Goal: Check status: Check status

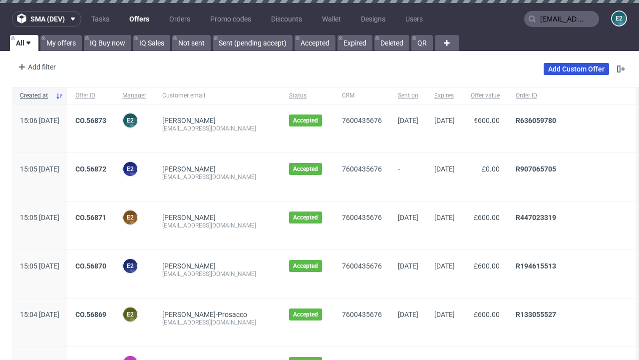
type input "[EMAIL_ADDRESS][DOMAIN_NAME]"
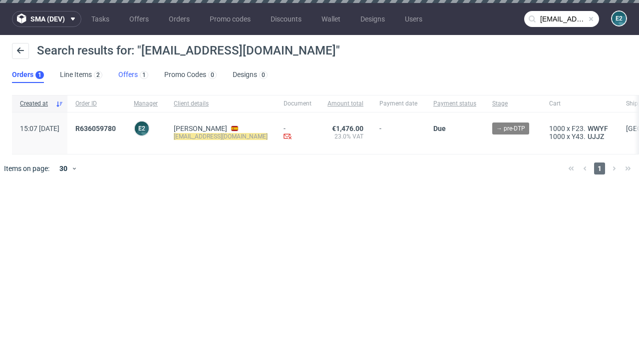
click at [133, 75] on link "Offers 1" at bounding box center [133, 75] width 30 height 16
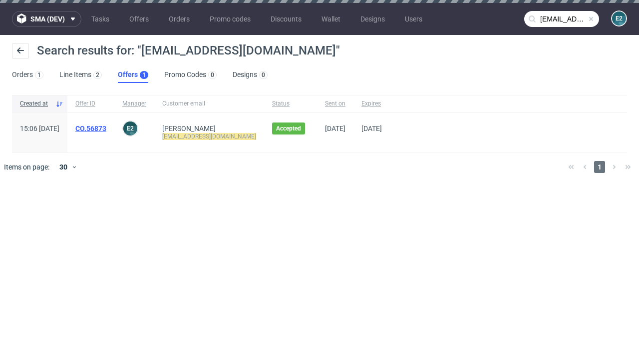
click at [106, 128] on link "CO.56873" at bounding box center [90, 128] width 31 height 8
